Goal: Transaction & Acquisition: Purchase product/service

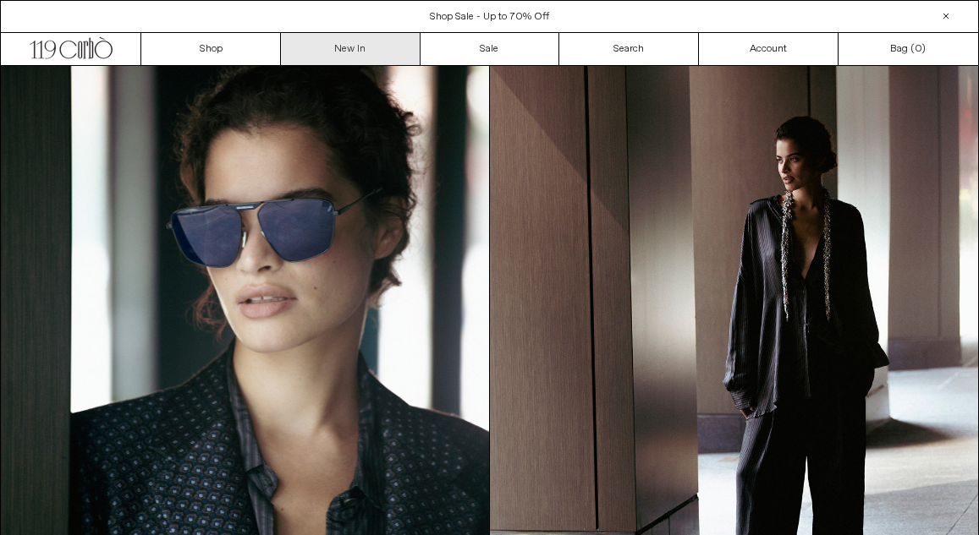
click at [360, 46] on link "New In" at bounding box center [351, 49] width 140 height 32
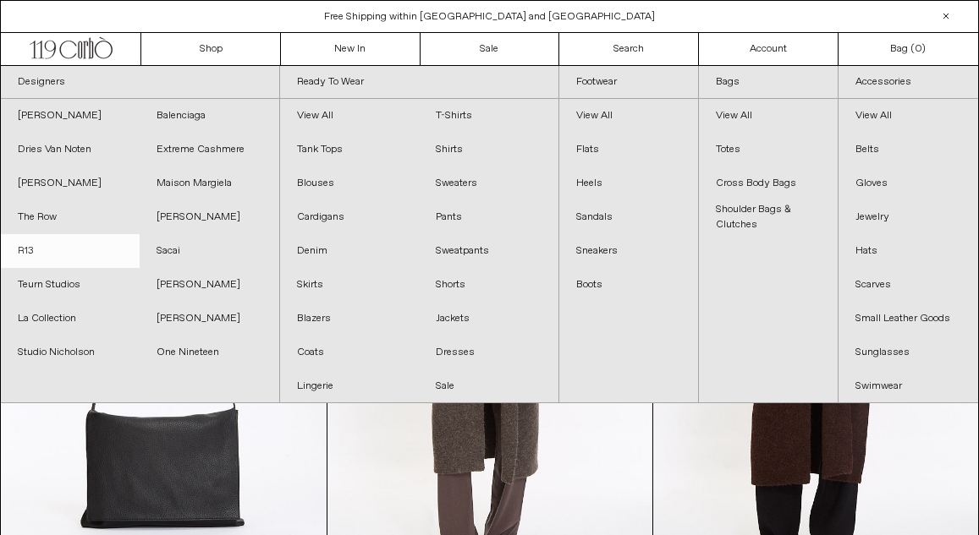
click at [36, 253] on link "R13" at bounding box center [70, 251] width 139 height 34
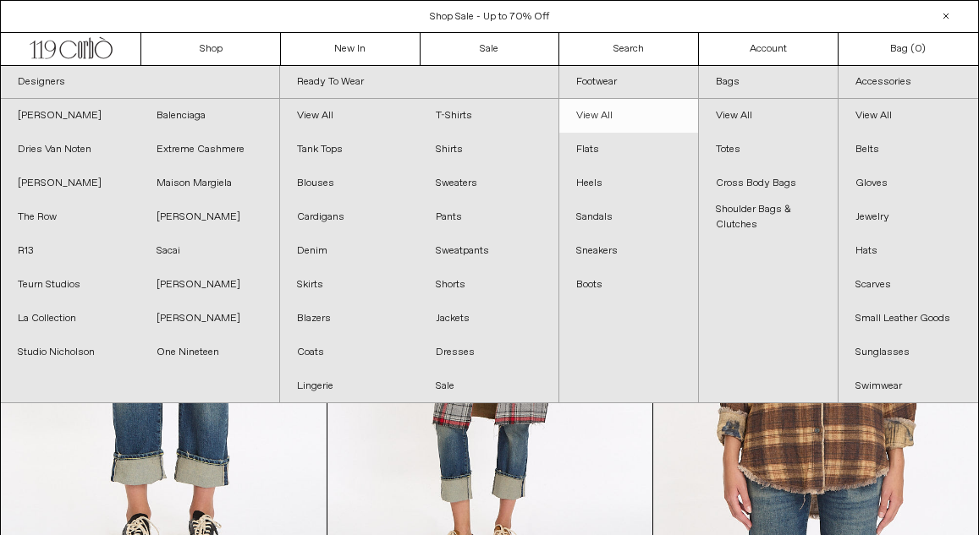
click at [597, 118] on link "View All" at bounding box center [628, 116] width 139 height 34
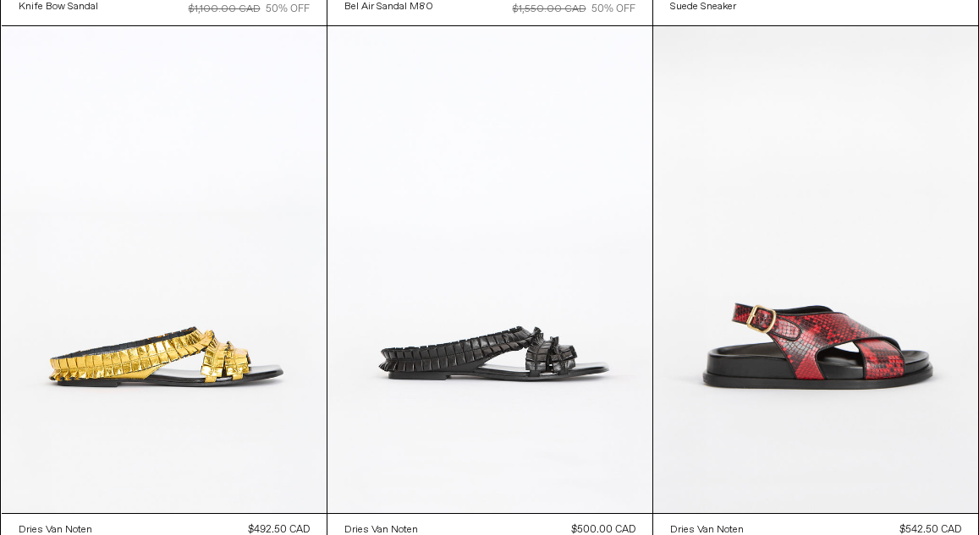
scroll to position [2281, 0]
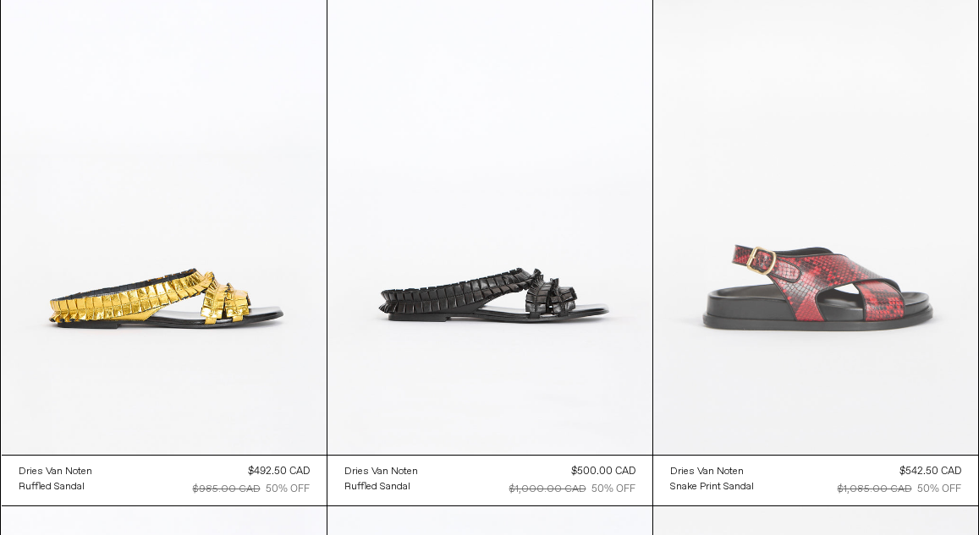
click at [868, 301] on at bounding box center [815, 211] width 325 height 487
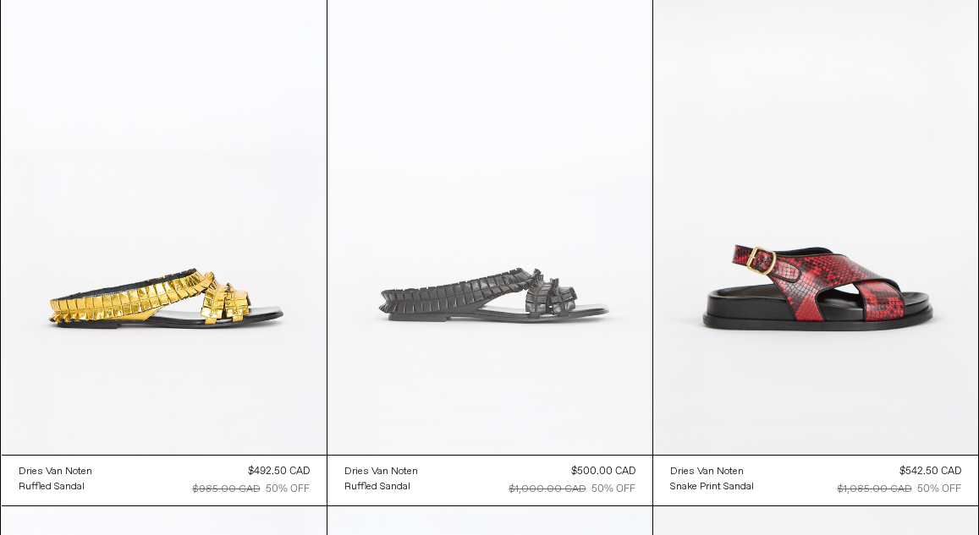
click at [525, 285] on at bounding box center [489, 211] width 325 height 487
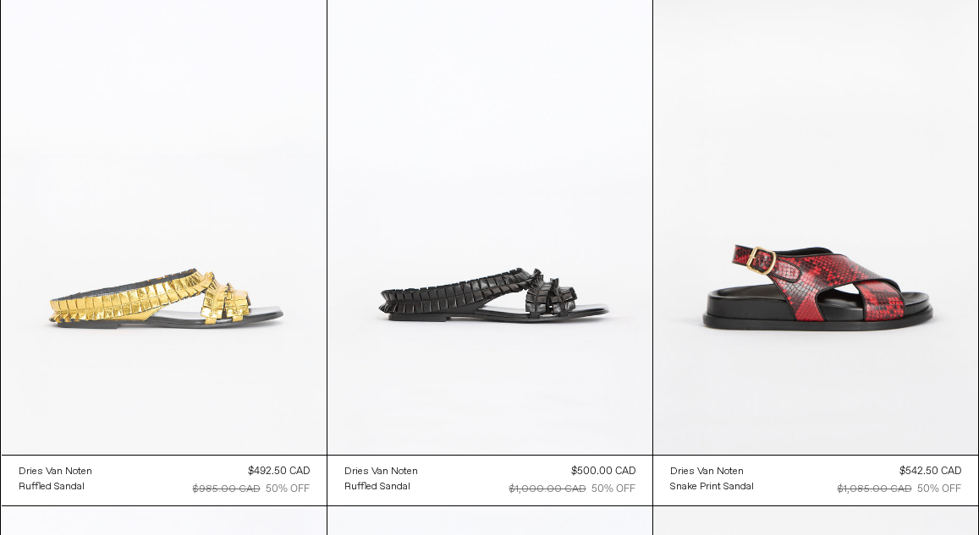
click at [228, 261] on at bounding box center [164, 211] width 325 height 487
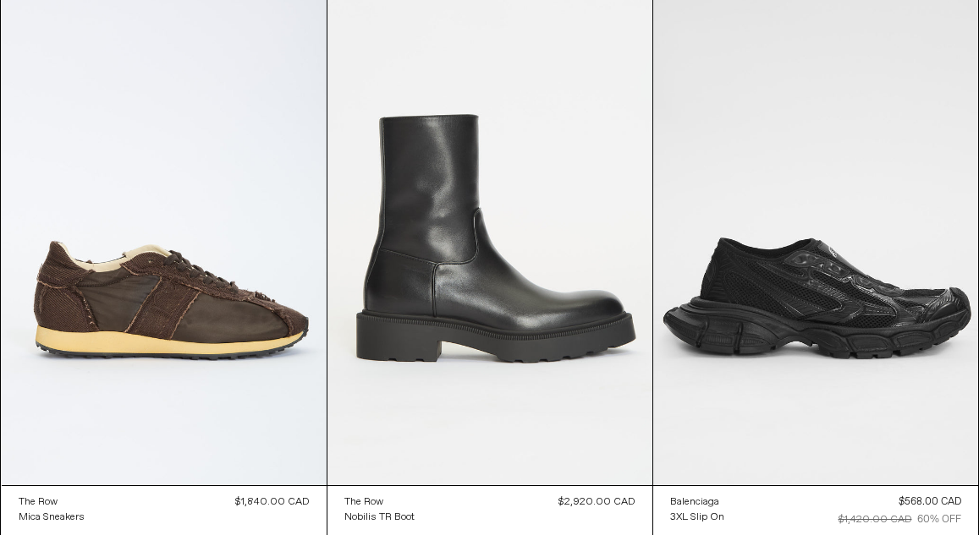
scroll to position [4419, 0]
